Goal: Find specific page/section: Find specific page/section

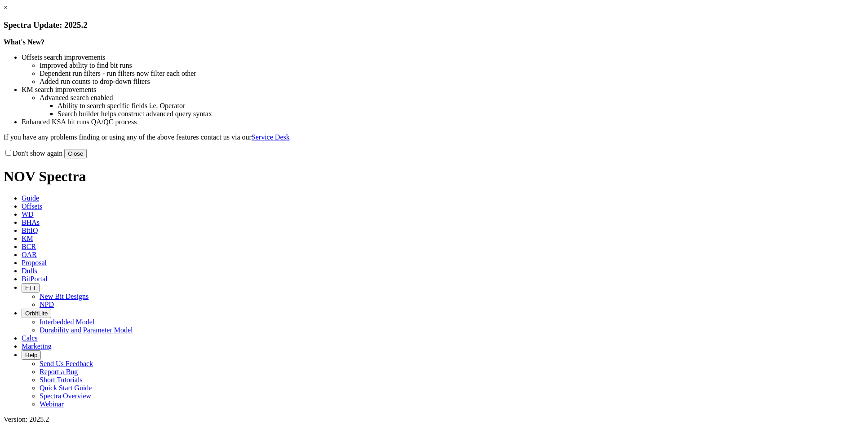
click at [8, 11] on link "×" at bounding box center [6, 8] width 4 height 8
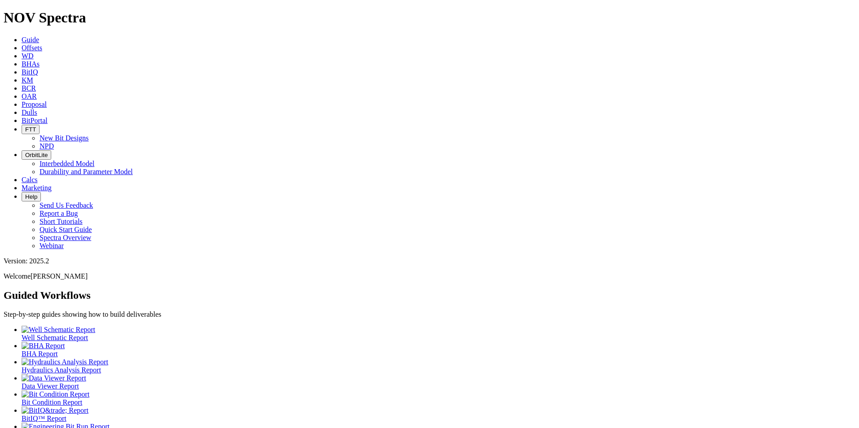
click at [42, 44] on span "Offsets" at bounding box center [32, 48] width 21 height 8
